Goal: Task Accomplishment & Management: Use online tool/utility

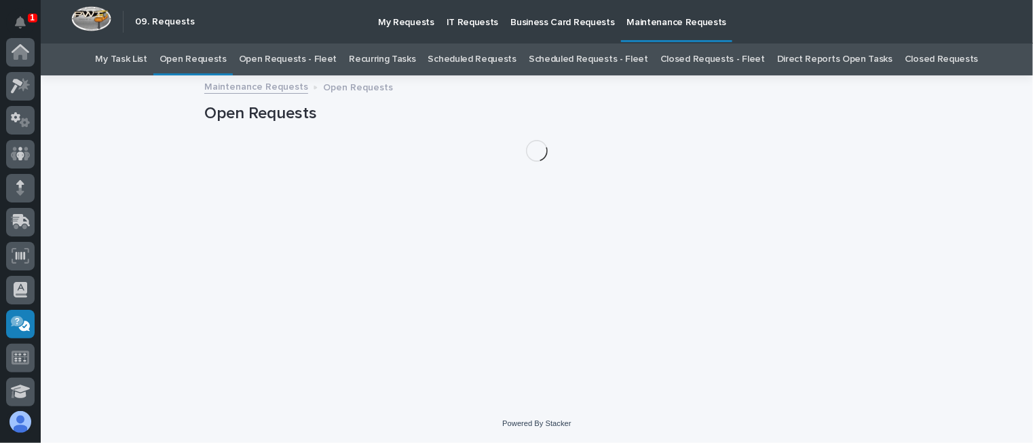
scroll to position [271, 0]
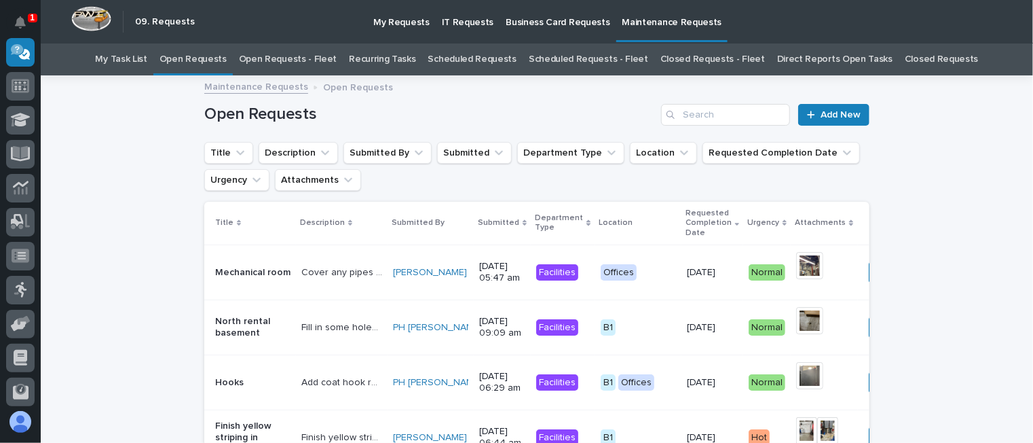
click at [305, 59] on link "Open Requests - Fleet" at bounding box center [288, 59] width 98 height 32
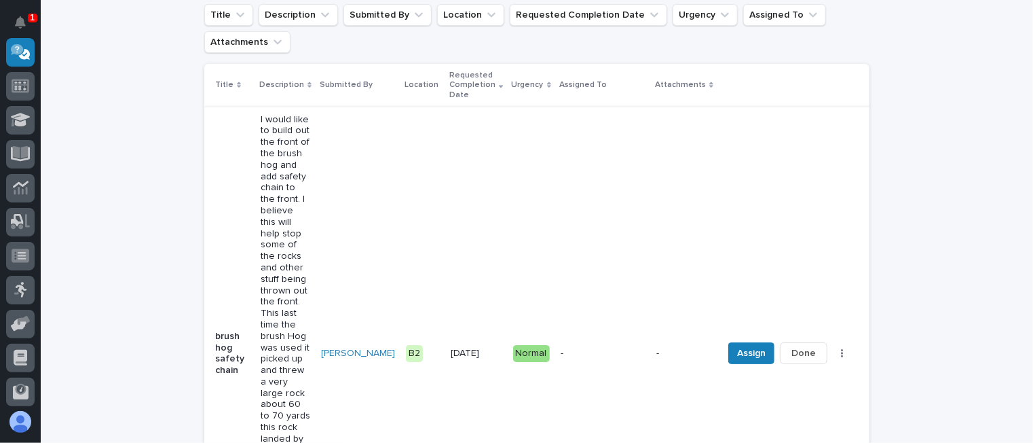
scroll to position [136, 0]
click at [737, 347] on span "Assign" at bounding box center [751, 355] width 29 height 16
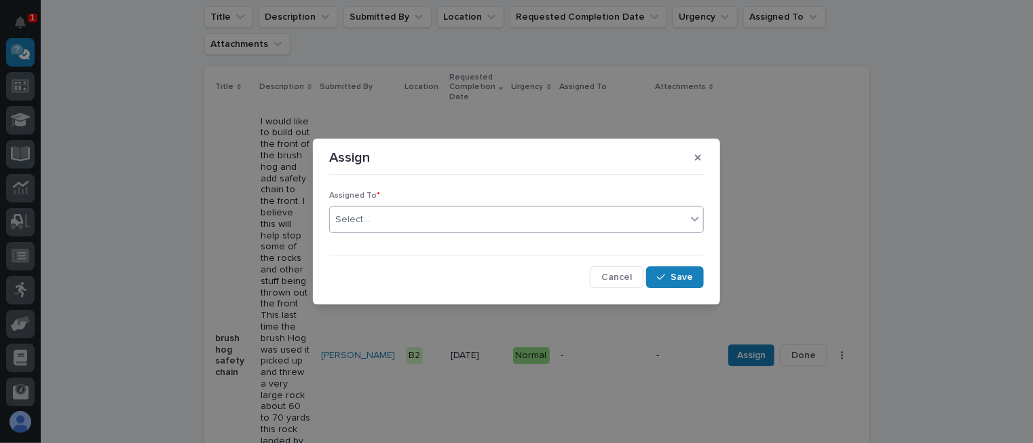
click at [386, 211] on div "Select..." at bounding box center [508, 219] width 356 height 22
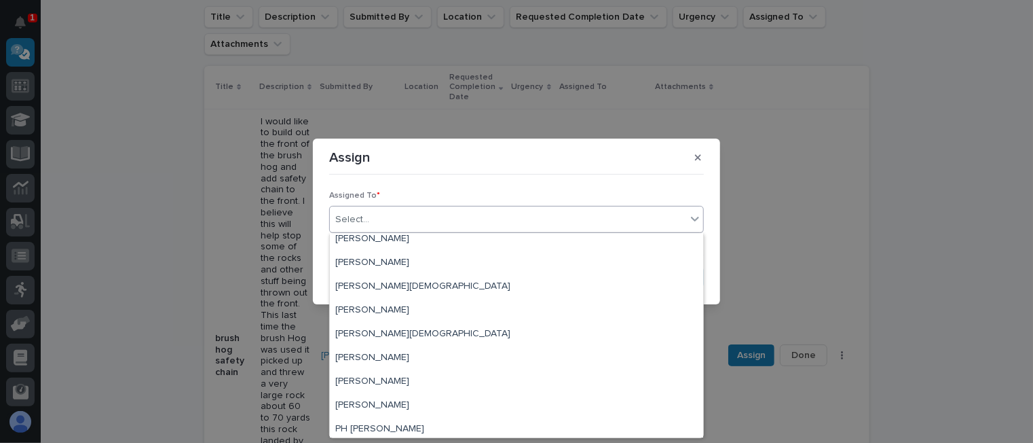
scroll to position [14, 0]
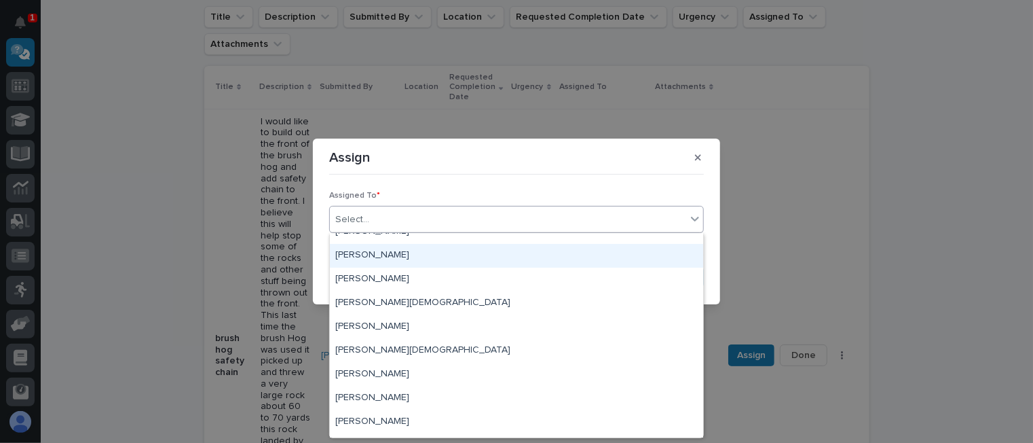
click at [383, 260] on div "[PERSON_NAME]" at bounding box center [516, 256] width 373 height 24
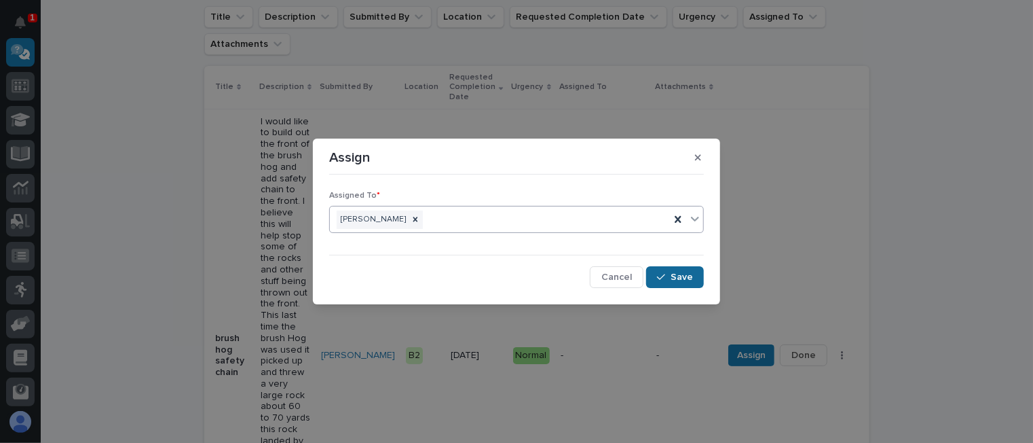
click at [675, 276] on span "Save" at bounding box center [682, 277] width 22 height 12
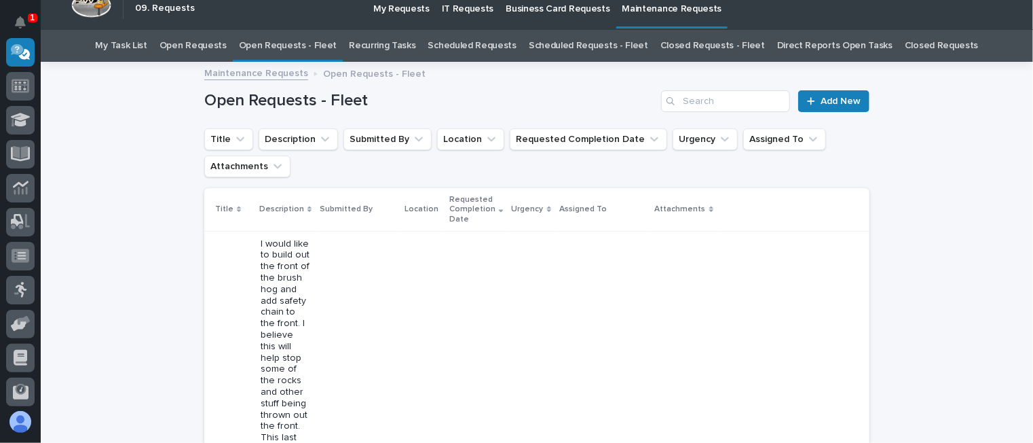
scroll to position [0, 0]
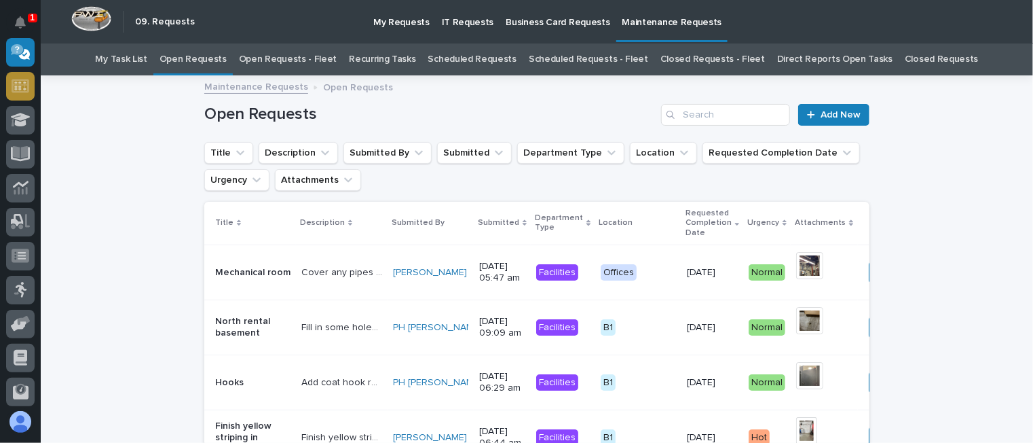
scroll to position [43, 0]
